Goal: Navigation & Orientation: Find specific page/section

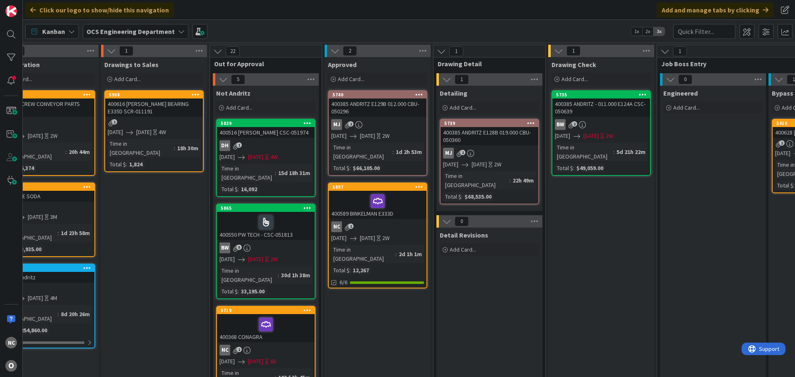
scroll to position [0, 397]
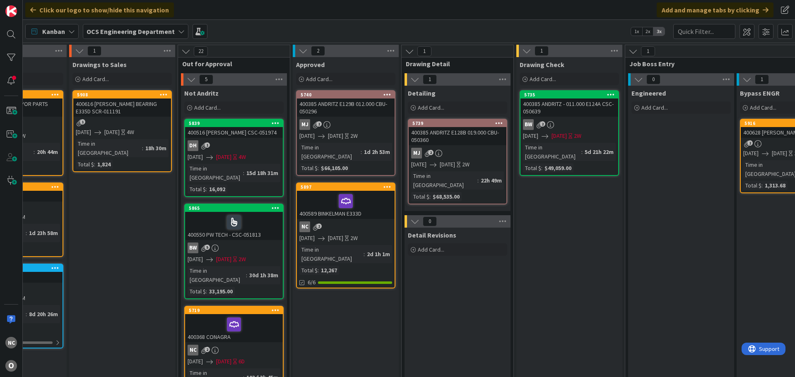
click at [366, 201] on div "400589 BINKELMAN E333D" at bounding box center [346, 205] width 98 height 28
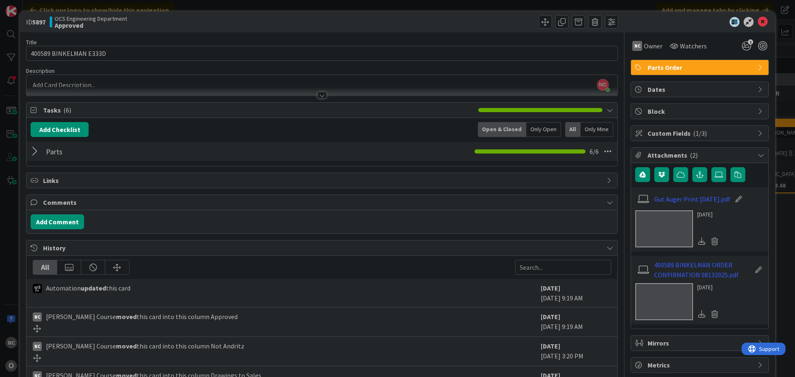
click at [34, 151] on div at bounding box center [36, 151] width 11 height 15
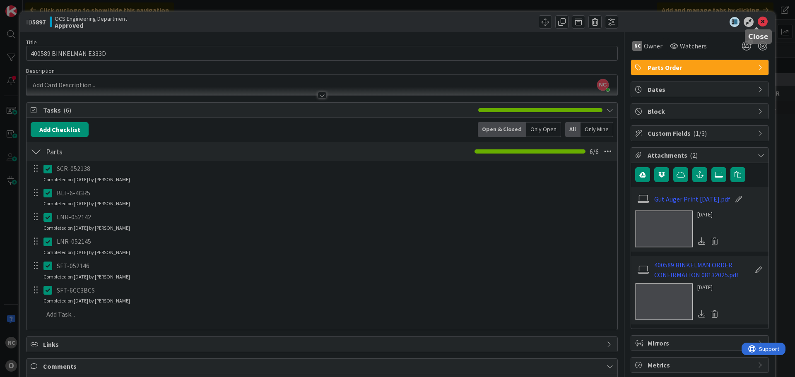
click at [758, 22] on icon at bounding box center [762, 22] width 10 height 10
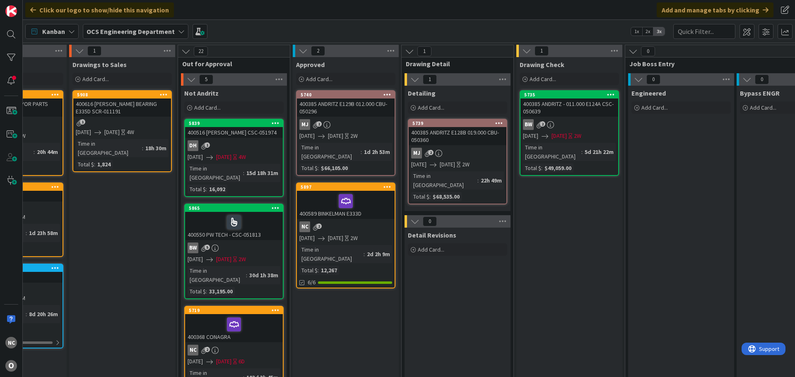
click at [364, 192] on div at bounding box center [345, 200] width 93 height 17
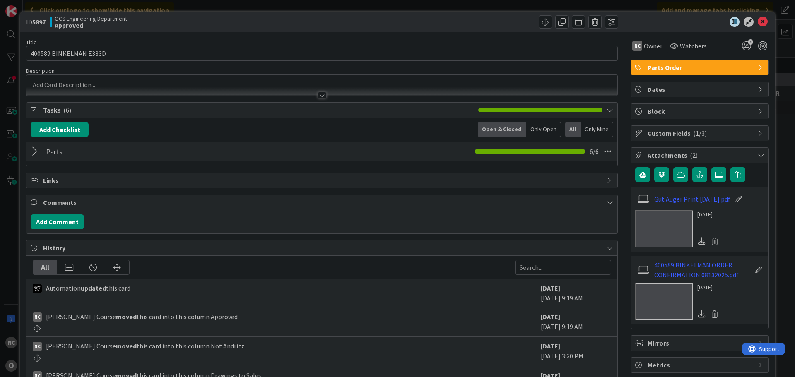
click at [34, 149] on div at bounding box center [36, 151] width 11 height 15
